Goal: Information Seeking & Learning: Learn about a topic

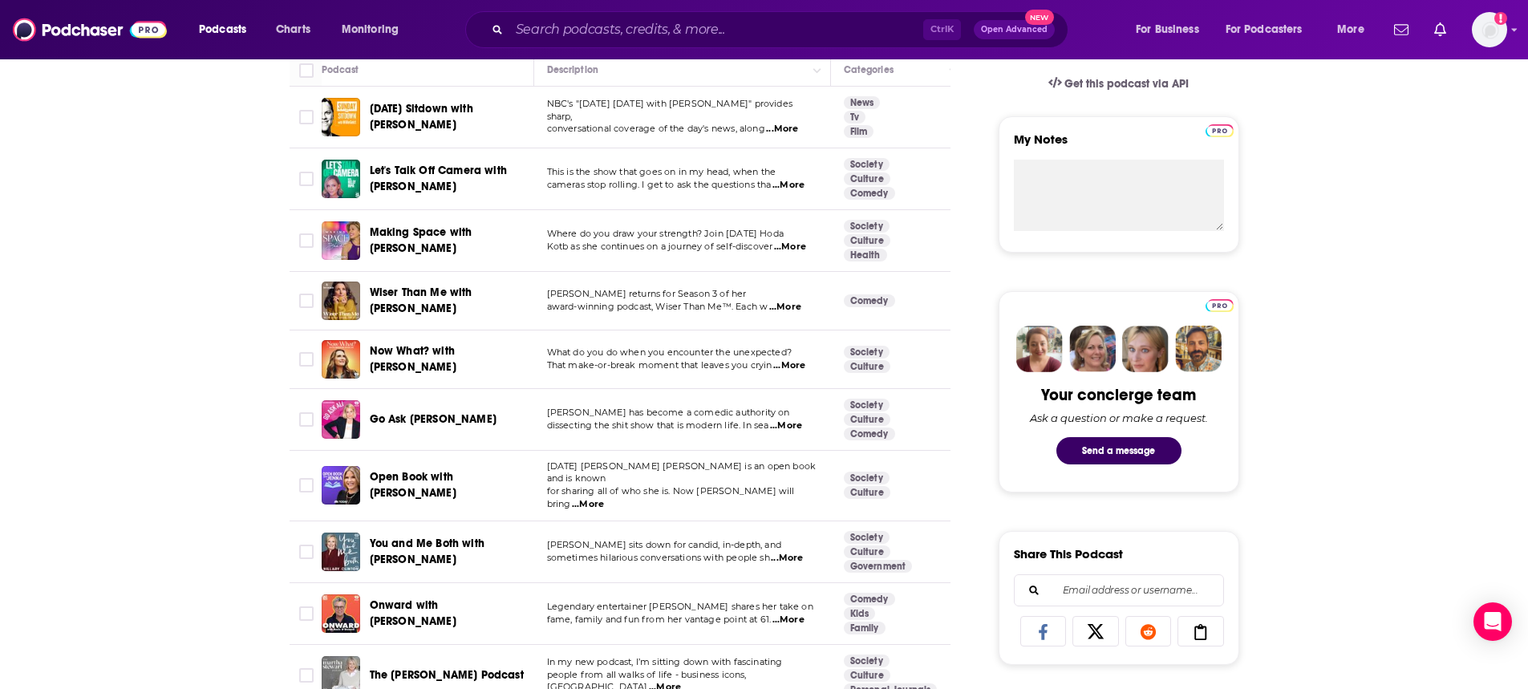
scroll to position [562, 0]
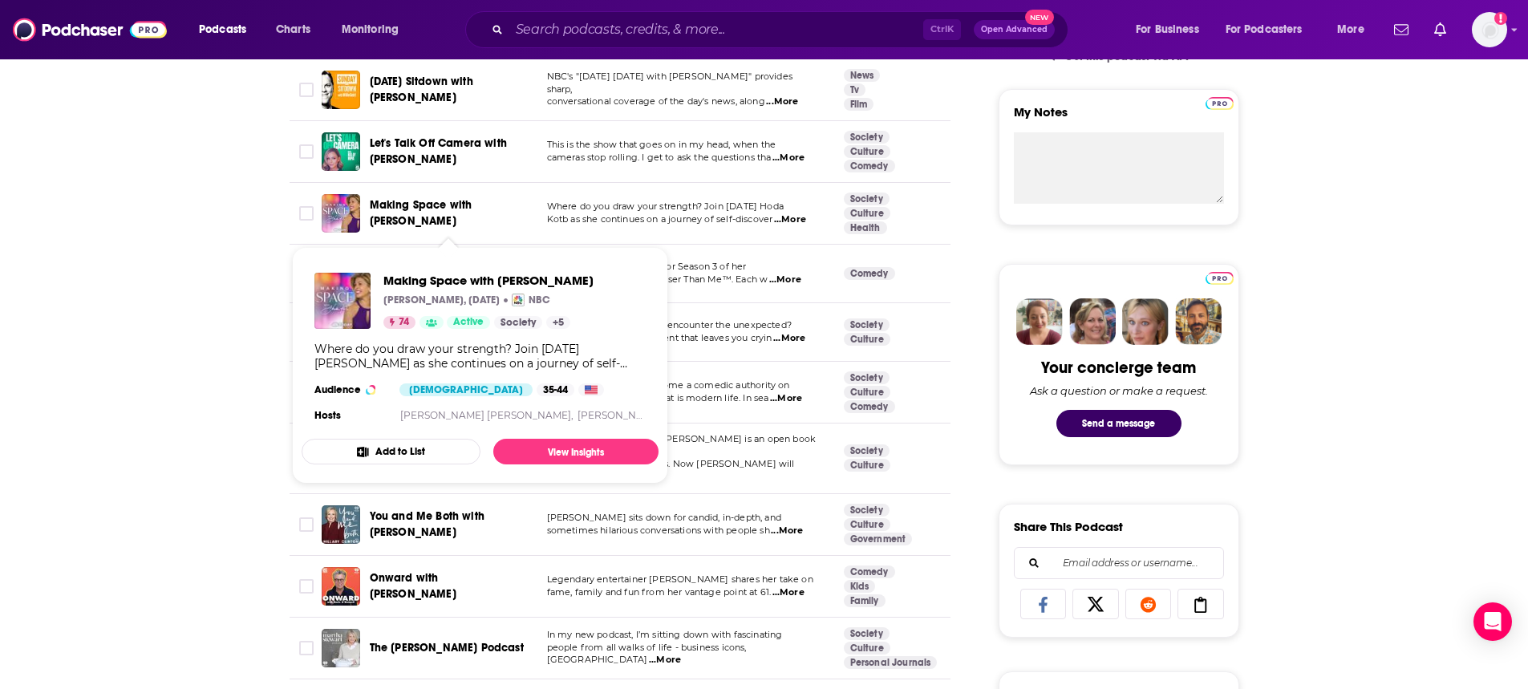
drag, startPoint x: 465, startPoint y: 197, endPoint x: 439, endPoint y: 206, distance: 27.9
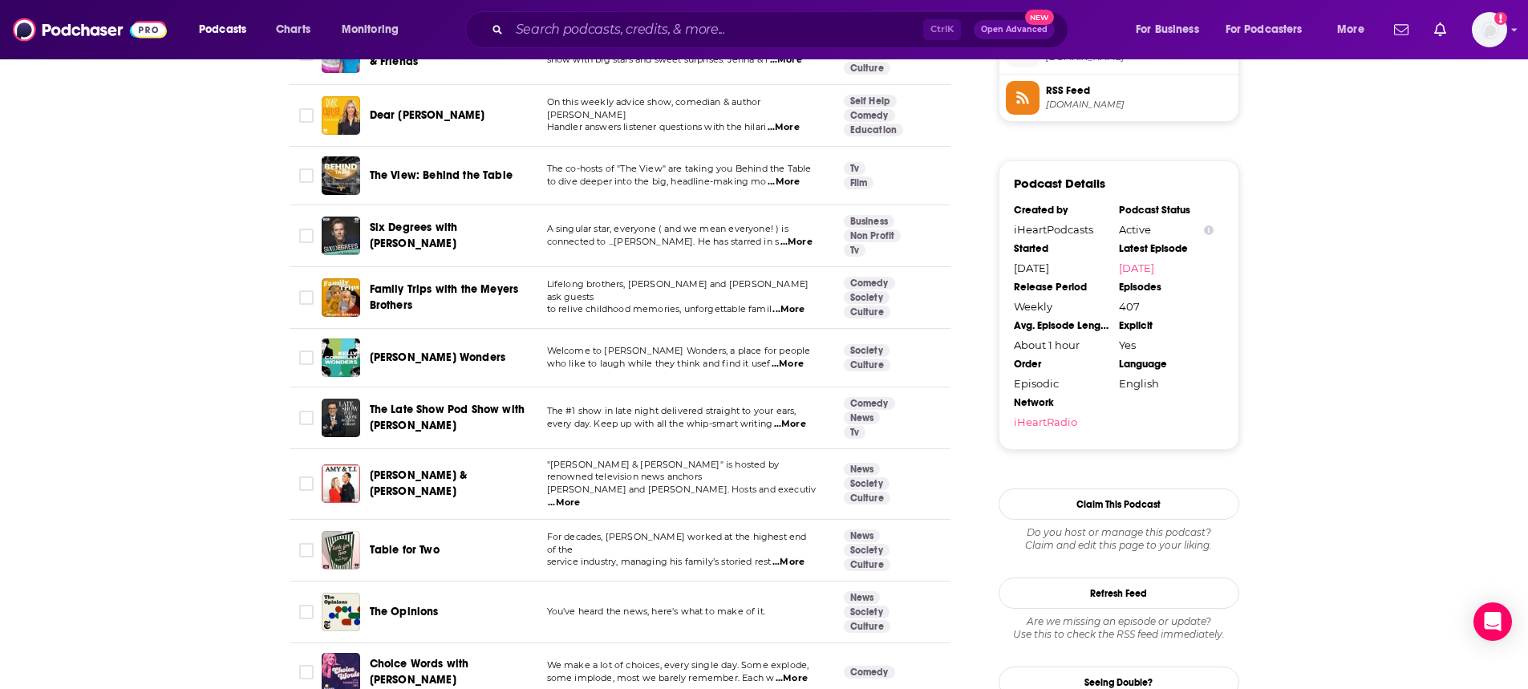
scroll to position [1364, 0]
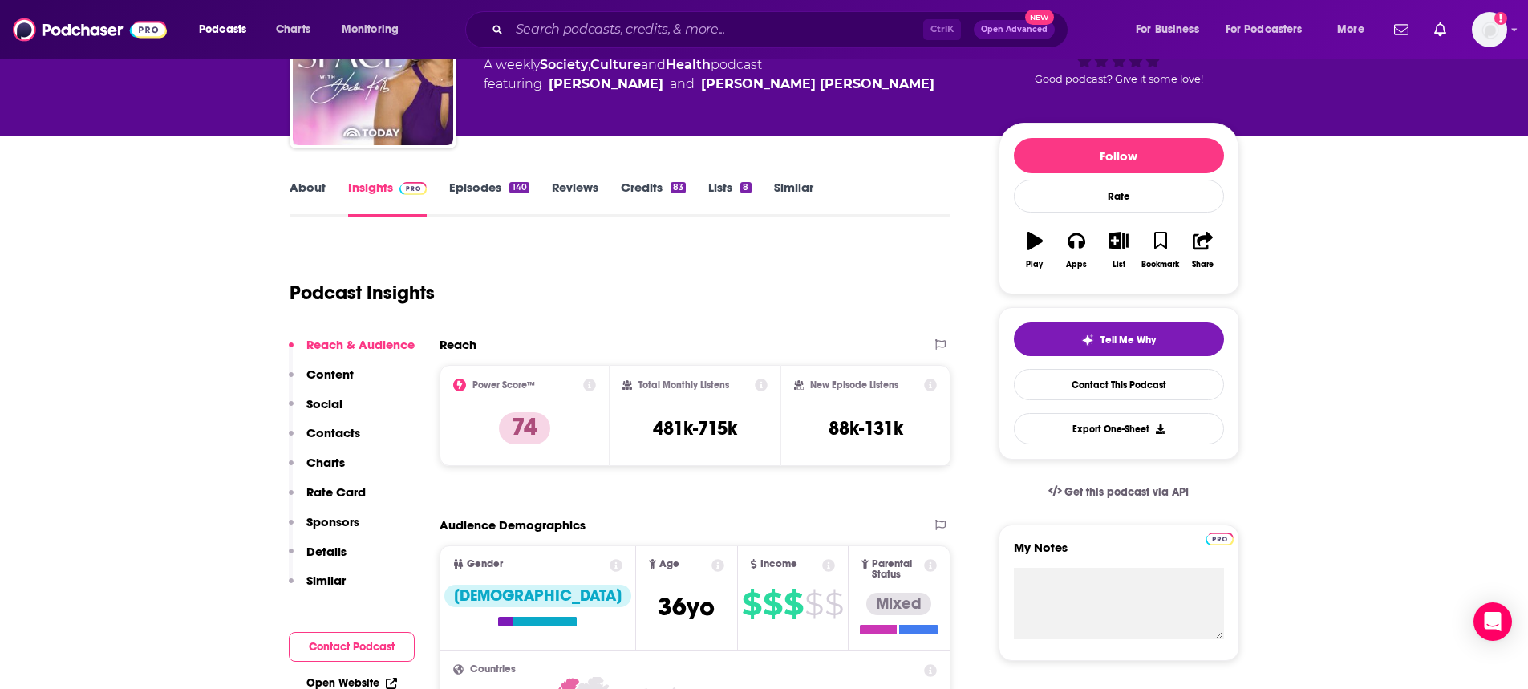
scroll to position [80, 0]
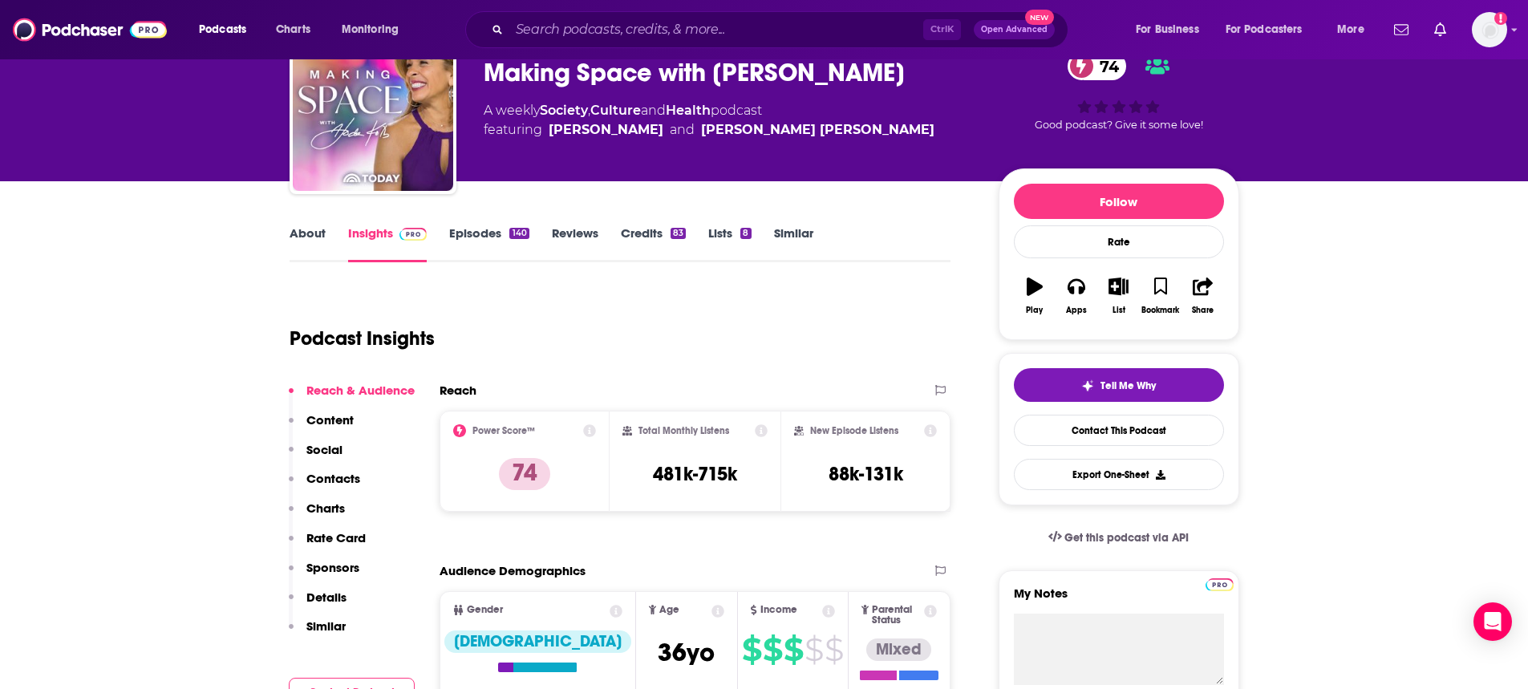
click at [475, 232] on link "Episodes 140" at bounding box center [488, 243] width 79 height 37
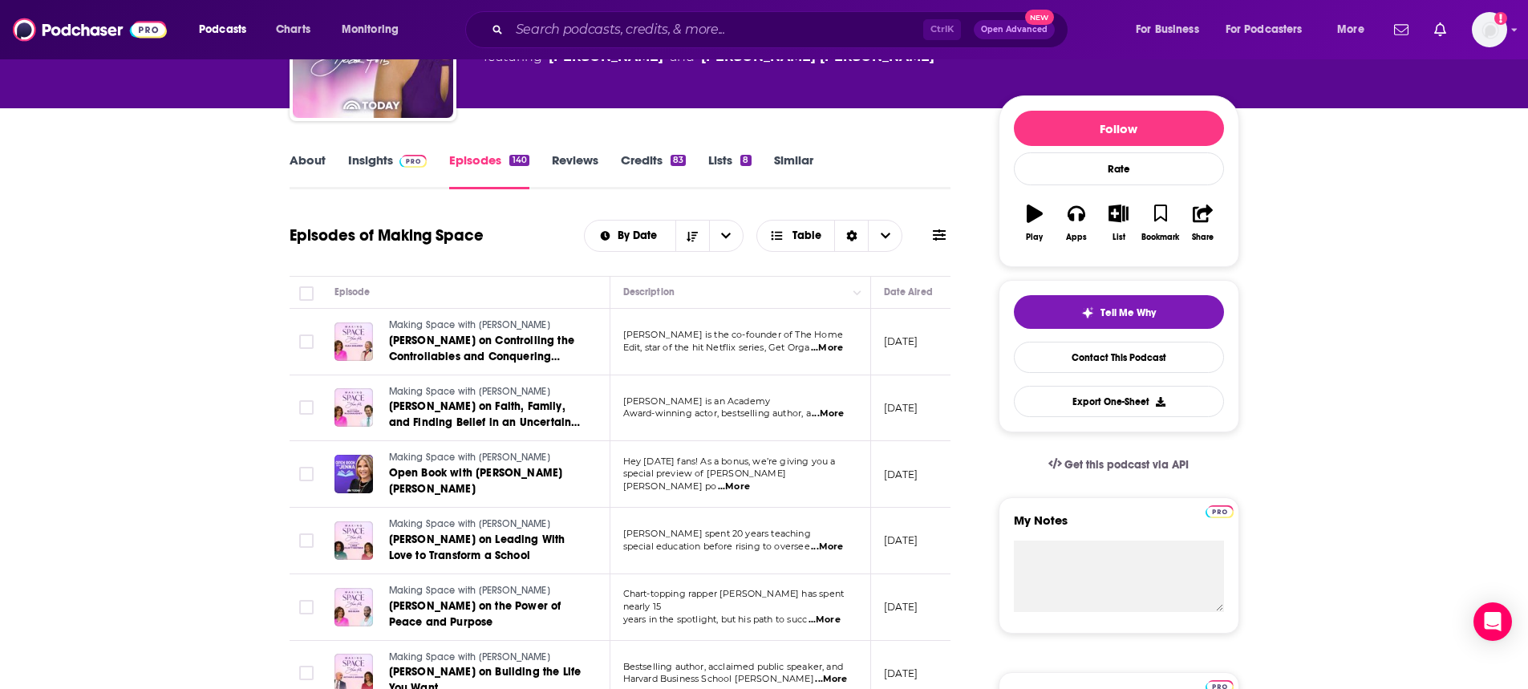
scroll to position [160, 0]
